Goal: Information Seeking & Learning: Find specific fact

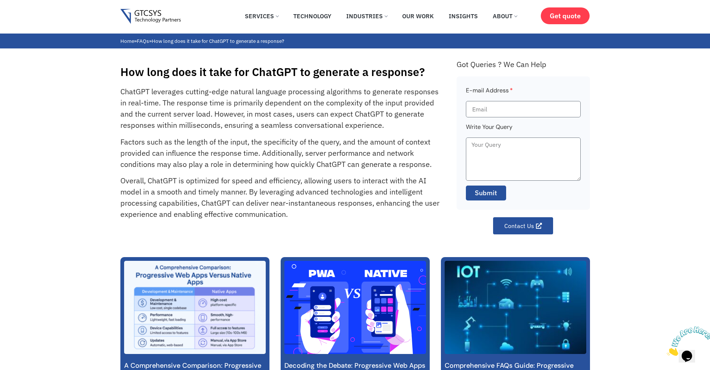
click at [247, 125] on p "ChatGPT leverages cutting-edge natural language processing algorithms to genera…" at bounding box center [280, 108] width 320 height 45
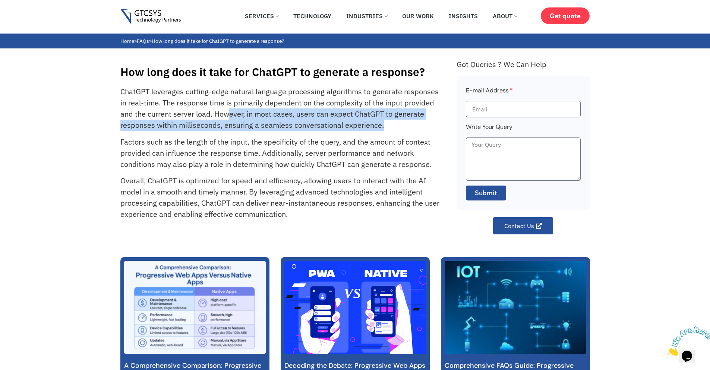
drag, startPoint x: 406, startPoint y: 130, endPoint x: 226, endPoint y: 117, distance: 180.5
click at [226, 117] on p "ChatGPT leverages cutting-edge natural language processing algorithms to genera…" at bounding box center [280, 108] width 320 height 45
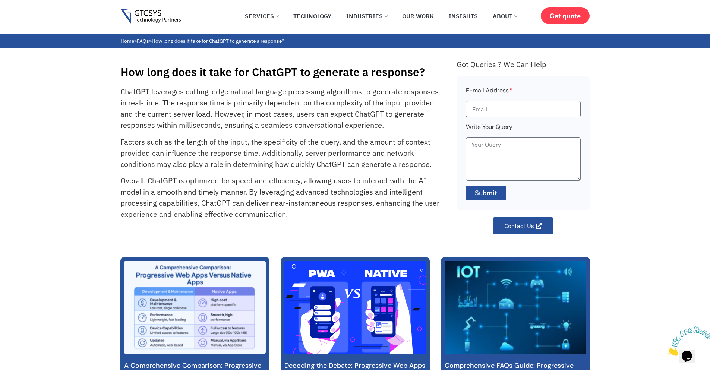
click at [130, 105] on p "ChatGPT leverages cutting-edge natural language processing algorithms to genera…" at bounding box center [280, 108] width 320 height 45
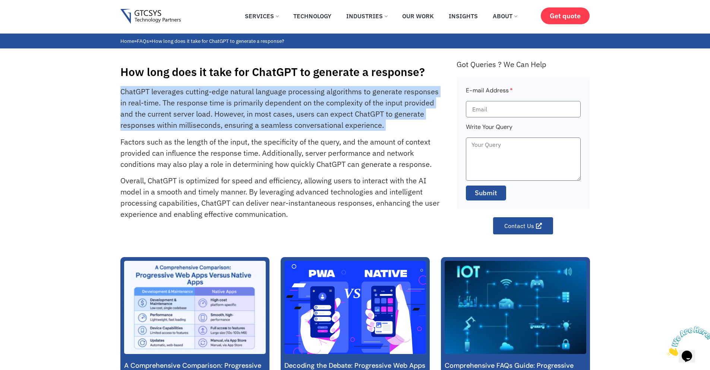
click at [130, 105] on p "ChatGPT leverages cutting-edge natural language processing algorithms to genera…" at bounding box center [280, 108] width 320 height 45
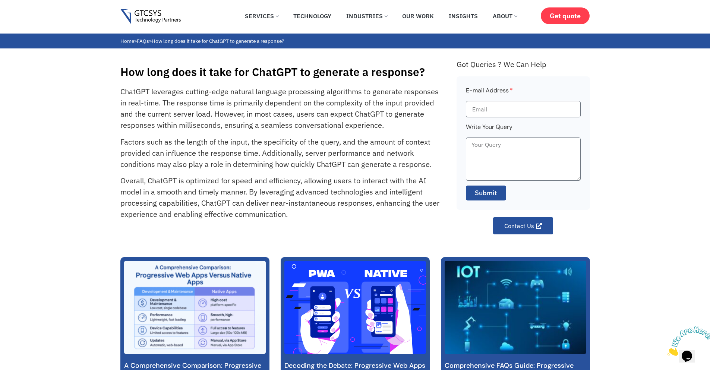
click at [227, 150] on p "Factors such as the length of the input, the specificity of the query, and the …" at bounding box center [280, 153] width 320 height 34
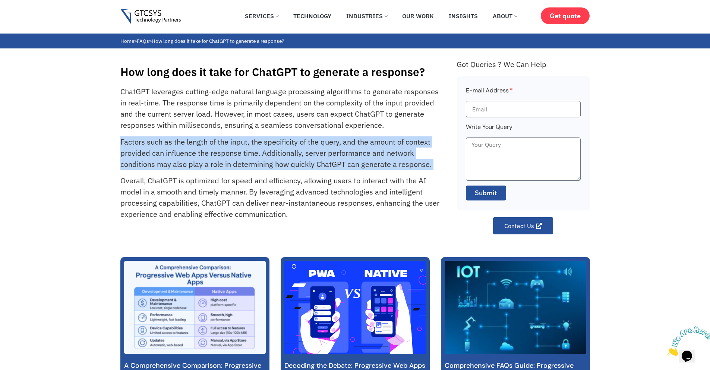
click at [227, 150] on p "Factors such as the length of the input, the specificity of the query, and the …" at bounding box center [280, 153] width 320 height 34
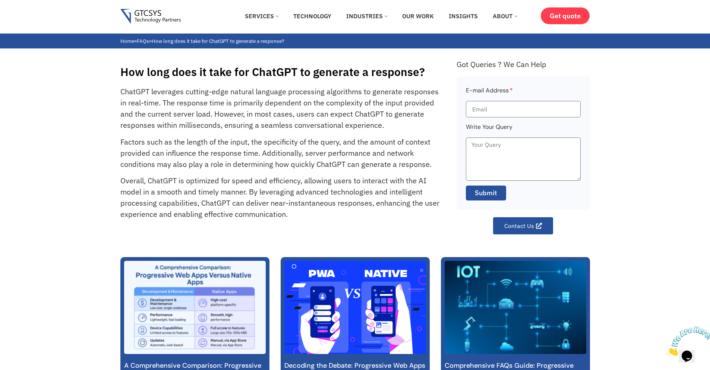
click at [226, 200] on p "Overall, ChatGPT is optimized for speed and efficiency, allowing users to inter…" at bounding box center [280, 197] width 320 height 45
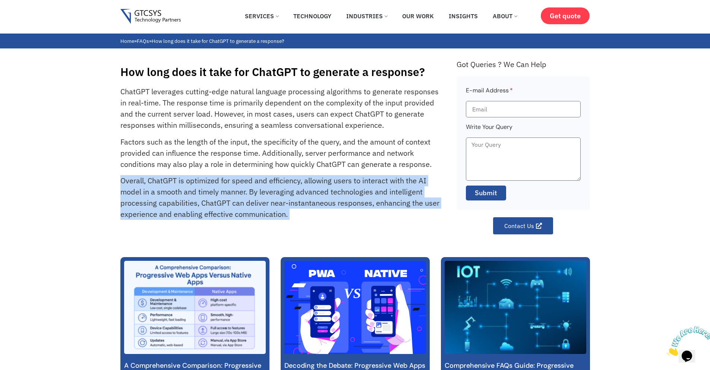
click at [226, 200] on p "Overall, ChatGPT is optimized for speed and efficiency, allowing users to inter…" at bounding box center [280, 197] width 320 height 45
click at [167, 191] on p "Overall, ChatGPT is optimized for speed and efficiency, allowing users to inter…" at bounding box center [280, 197] width 320 height 45
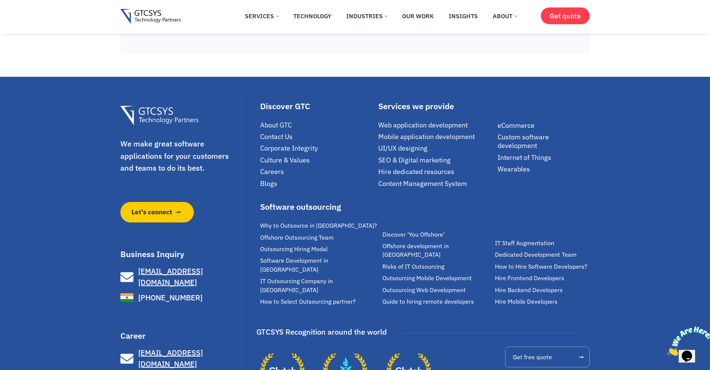
scroll to position [544, 0]
